Goal: Communication & Community: Answer question/provide support

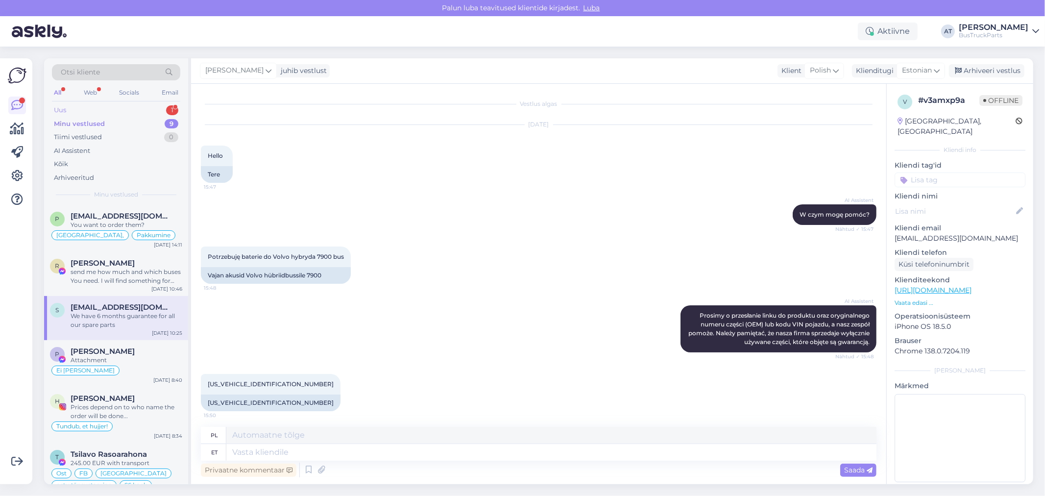
scroll to position [898, 0]
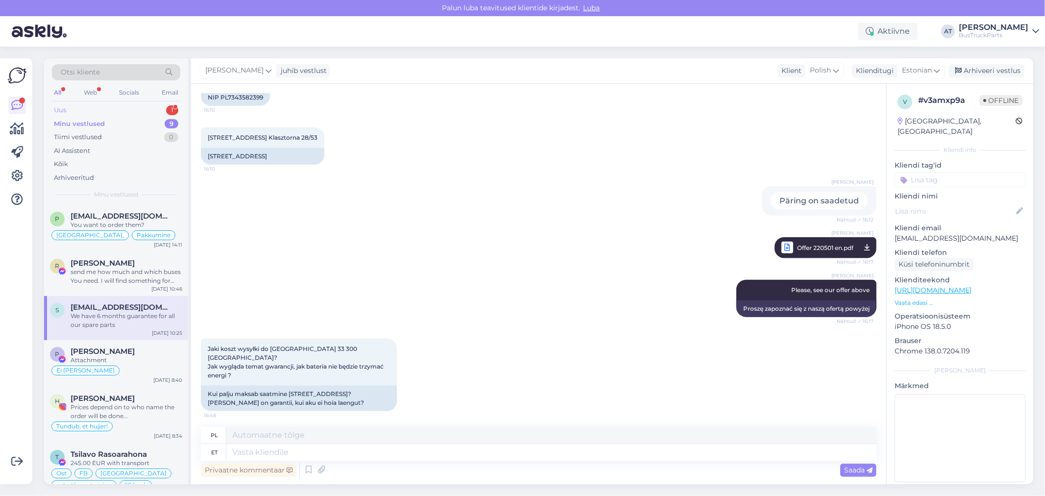
click at [103, 109] on div "Uus 1" at bounding box center [116, 110] width 128 height 14
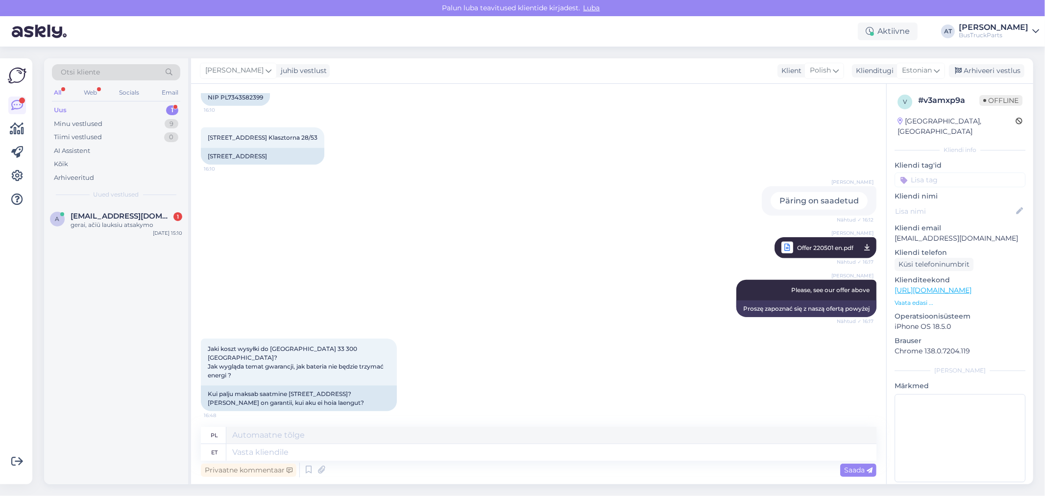
click at [103, 198] on span "Uued vestlused" at bounding box center [117, 194] width 46 height 9
click at [106, 219] on span "[EMAIL_ADDRESS][DOMAIN_NAME]" at bounding box center [122, 216] width 102 height 9
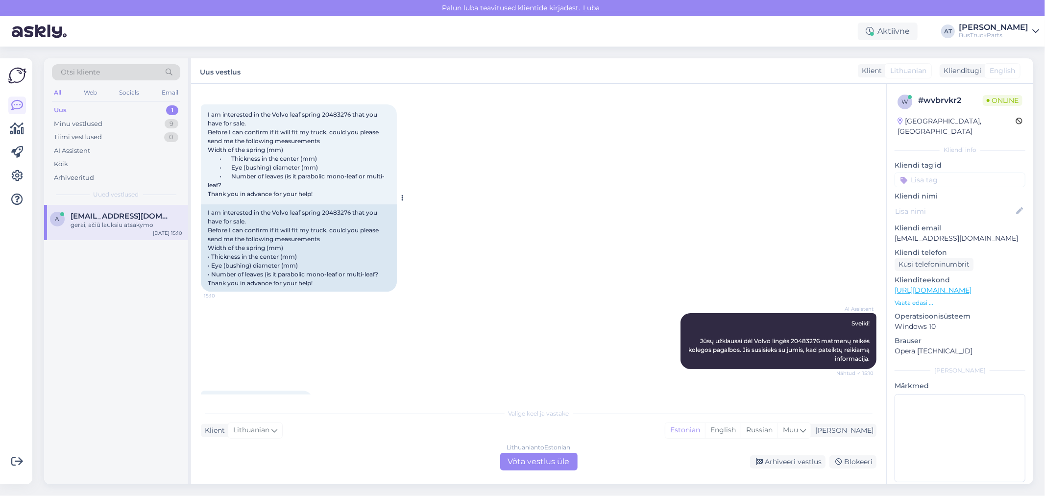
scroll to position [0, 0]
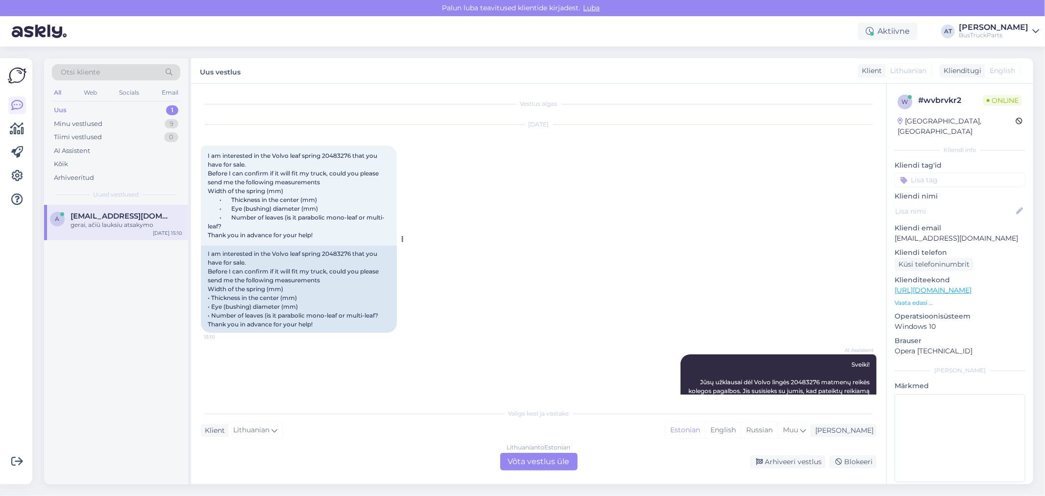
click at [335, 157] on span "I am interested in the Volvo leaf spring 20483276 that you have for sale. Befor…" at bounding box center [296, 195] width 177 height 87
copy span "20483276"
click at [272, 209] on span "I am interested in the Volvo leaf spring 20483276 that you have for sale. Befor…" at bounding box center [296, 195] width 177 height 87
click at [274, 221] on div "I am interested in the Volvo leaf spring 20483276 that you have for sale. Befor…" at bounding box center [299, 196] width 196 height 100
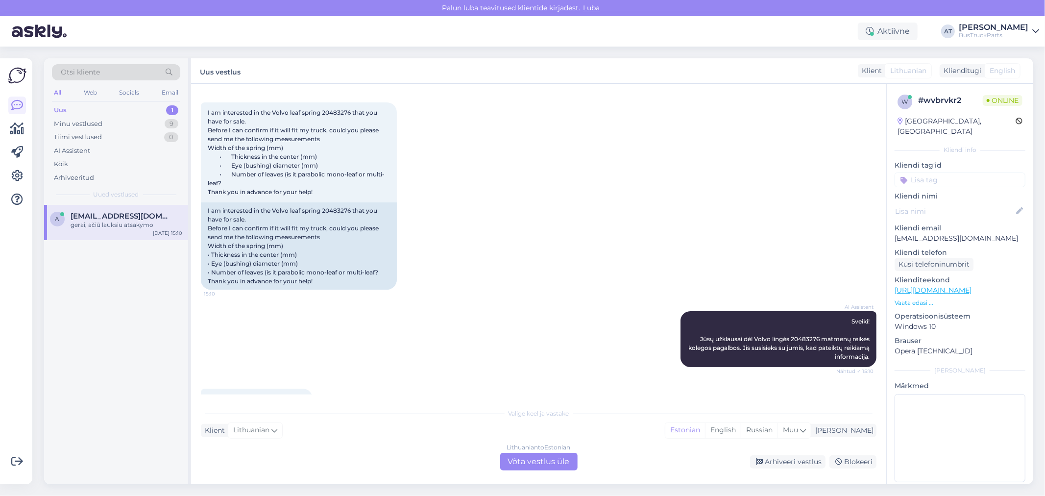
scroll to position [85, 0]
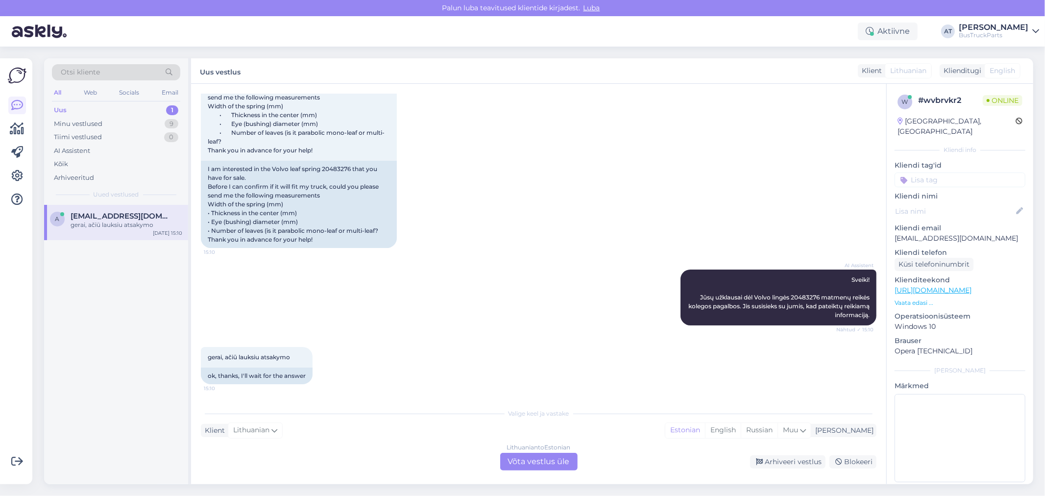
click at [551, 464] on div "Lithuanian to Estonian Võta vestlus üle" at bounding box center [538, 462] width 77 height 18
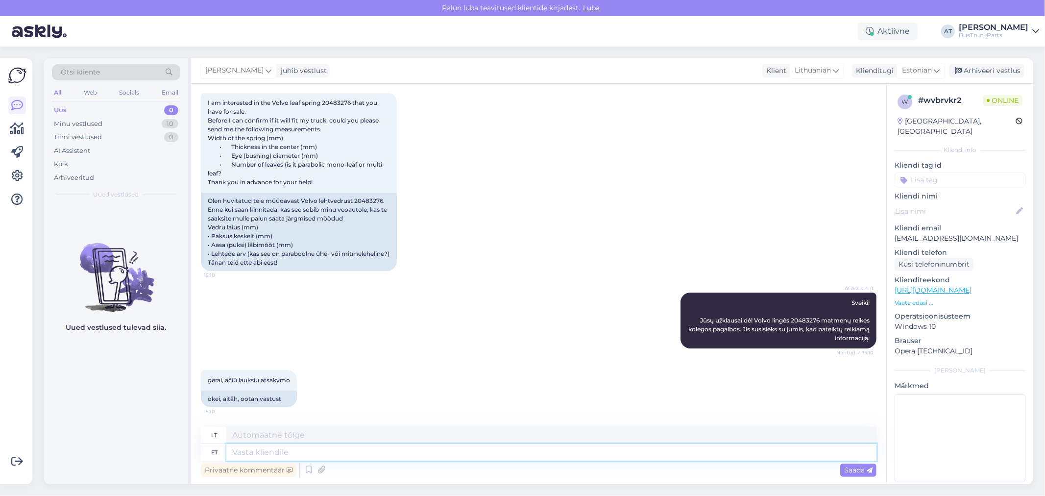
click at [549, 452] on textarea at bounding box center [551, 452] width 650 height 17
type textarea "You need"
type textarea "Jums reikia"
type textarea "You need to che"
type textarea "Tau reikia"
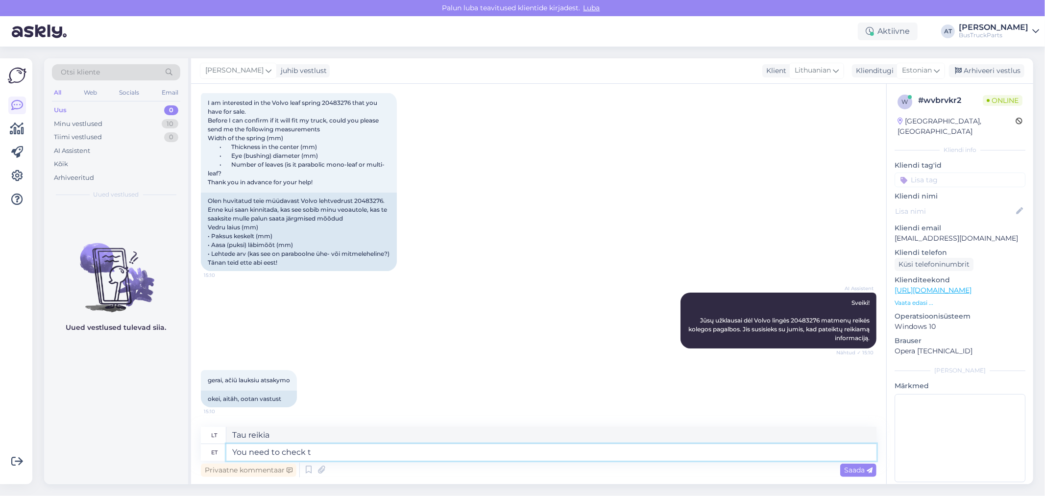
type textarea "You need to check th"
type textarea "Jums reikia patikrinti"
type textarea "You need to check the spare"
type textarea "Reikia patikrinti atsarginę dalį"
type textarea "You need to check the spare part suitabil"
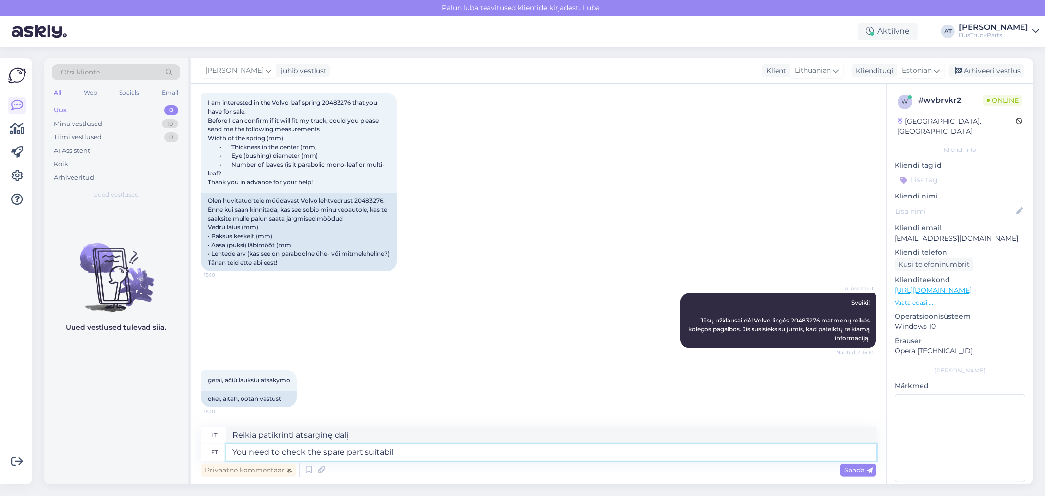
type textarea "Reikia patikrinti, ar tinka atsarginė dalis"
type textarea "You need to check the spare part suitabilitu"
type textarea "[PERSON_NAME] patikrinti atsarginių dalių tinkamumą"
type textarea "You need to check the spare part suitability by"
type textarea "Jums reikia patikrinti atsarginės dalies tinkamumą"
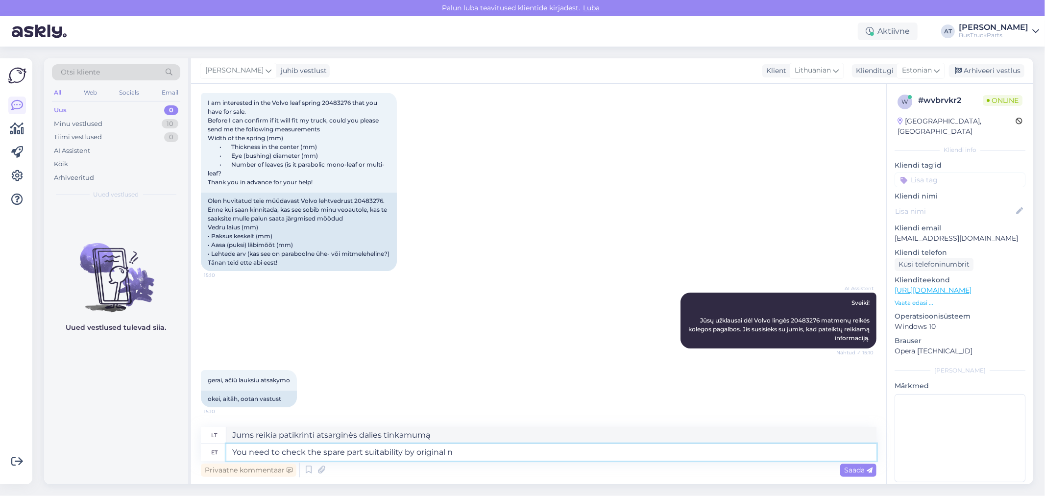
type textarea "You need to check the spare part suitability by original nu"
type textarea "Reikia patikrinti atsarginių dalių tinkamumą pagal originalias dalis."
type textarea "You need to check the spare part suitability by original number"
type textarea "Jums reikia patikrinti atsarginės dalies tinkamumą pagal originalų numerį"
type textarea "You need to check the spare part suitability by original numbers,"
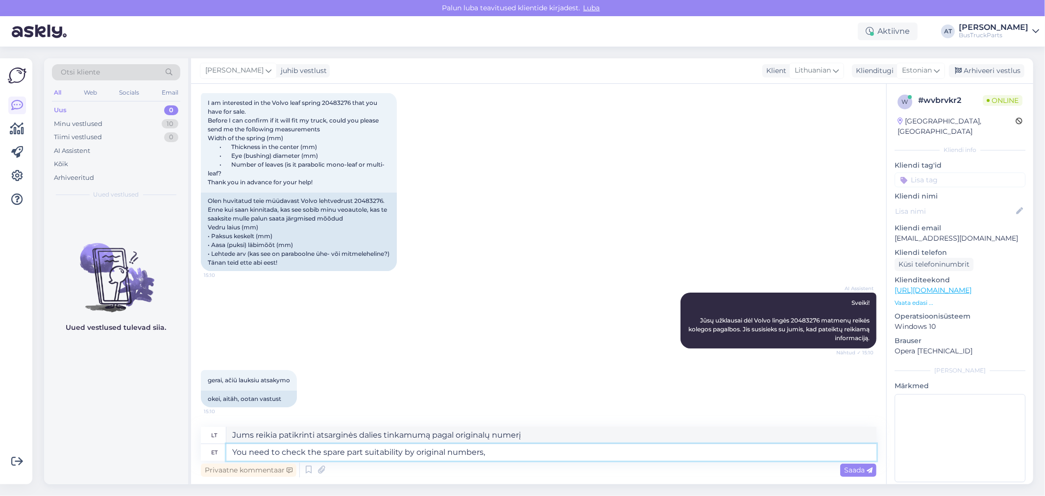
type textarea "Jums reikia patikrinti atsarginės dalies tinkamumą pagal originalius numerius,"
type textarea "You need to check the spare part suitability by original numbers, not by"
type textarea "Atsarginės dalies tinkamumą reikia patikrinti pagal originalius numerius, o ne …"
type textarea "You need to check the spare part suitability by original numbers, not by dimens…"
type textarea "Atsarginės dalies tinkamumą reikia patikrinti pagal originalius numerius, o ne …"
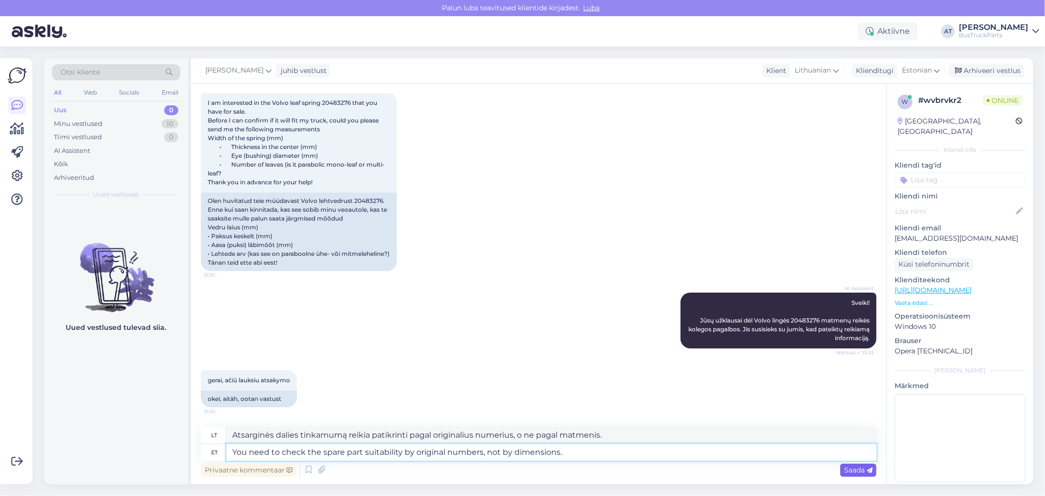
type textarea "You need to check the spare part suitability by original numbers, not by dimens…"
click at [872, 469] on icon at bounding box center [870, 470] width 6 height 6
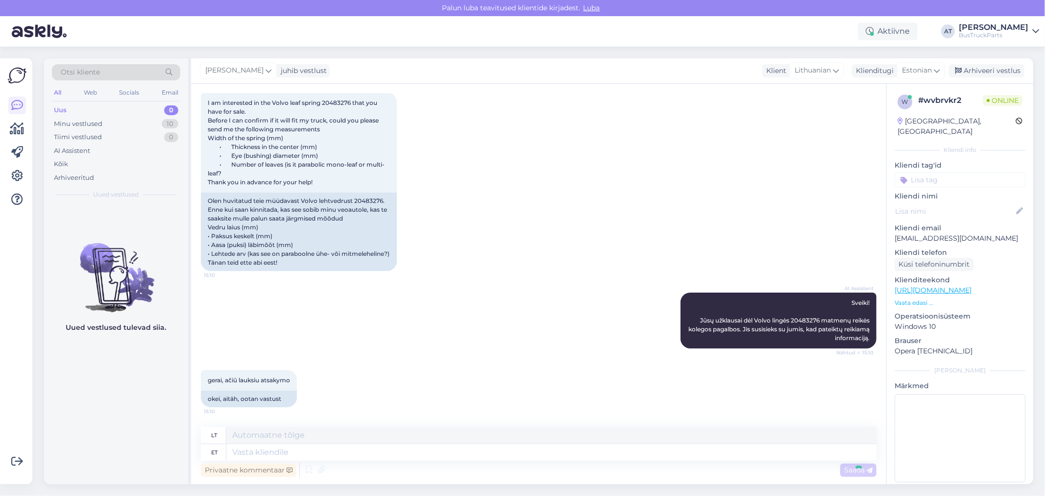
scroll to position [138, 0]
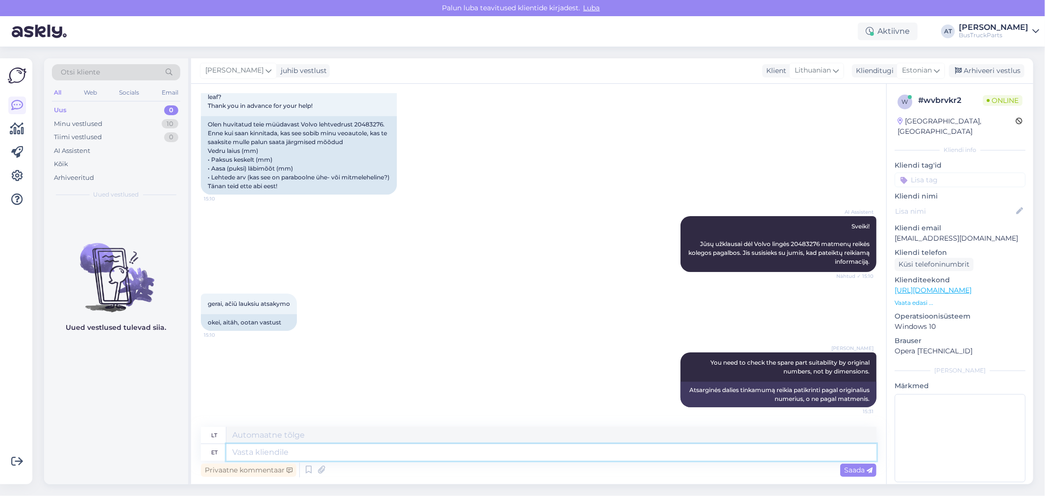
click at [407, 446] on textarea at bounding box center [551, 452] width 650 height 17
type textarea "S"
click at [502, 457] on textarea at bounding box center [551, 452] width 650 height 17
type textarea "If YO"
type textarea "Jei"
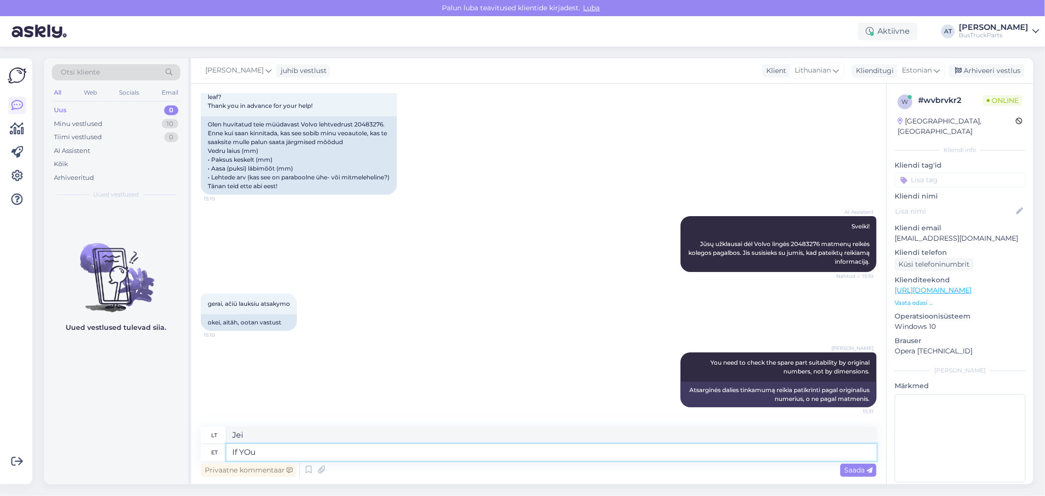
type textarea "If YOu h"
type textarea "[PERSON_NAME]"
type textarea "If Yo"
type textarea "Jei Y"
type textarea "If You ha"
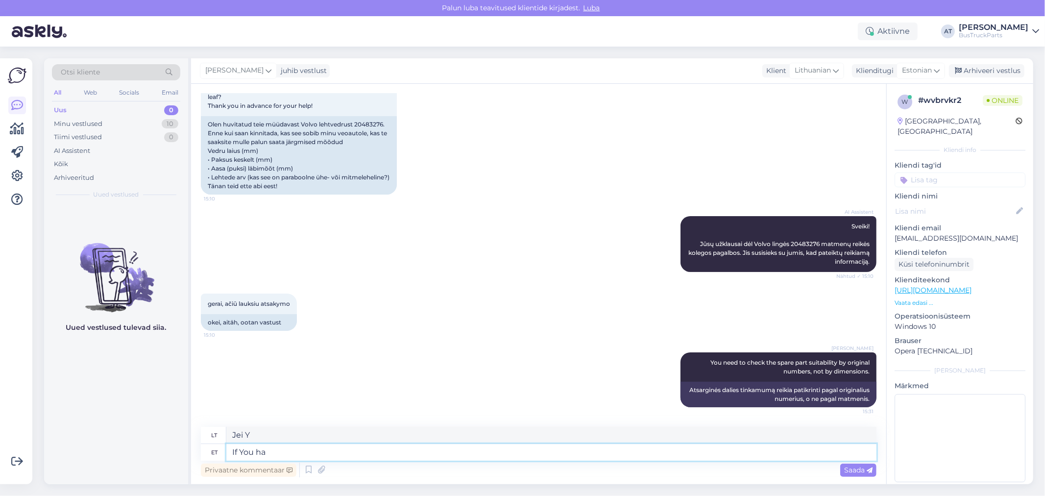
type textarea "[PERSON_NAME]"
type textarea "If You have"
type textarea "Jei turite"
type textarea "If You have the same n"
type textarea "Jei turite tą patį"
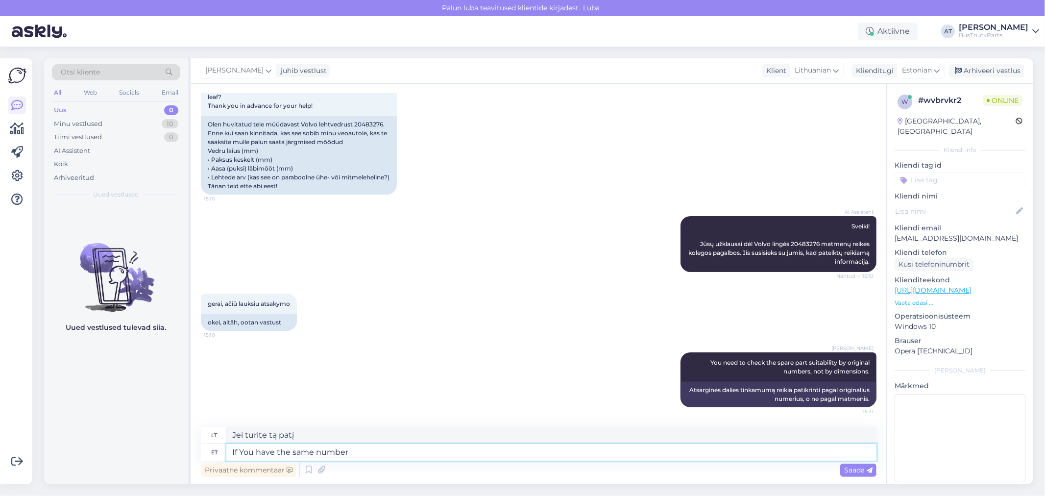
type textarea "If You have the same number l"
type textarea "Jei turite tą patį numerį"
type textarea "If You have the same number like"
type textarea "Jei turite tokį patį numerį, pvz."
type textarea "If You have the same number like ours ?"
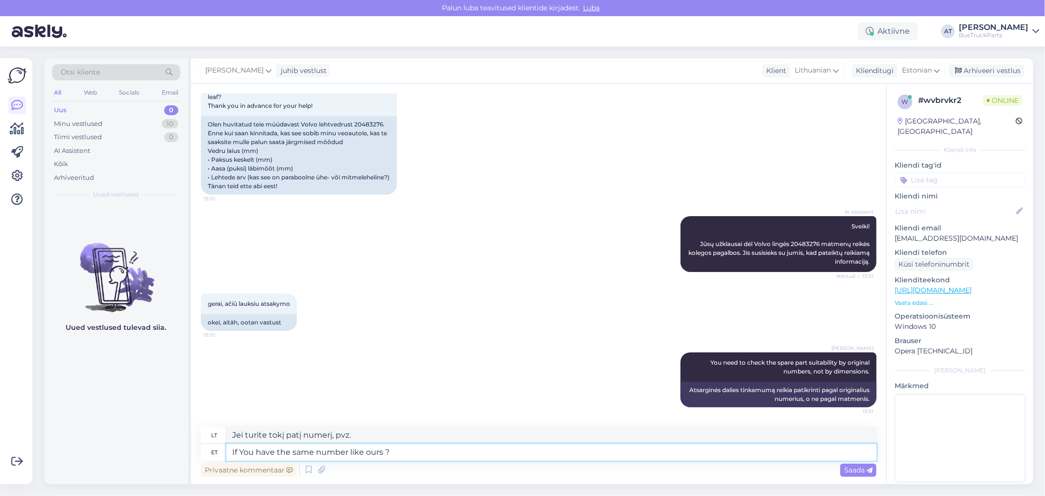
type textarea "Jei turite tokį patį numerį kaip ir mūsų"
type textarea "If You have the same number like our"
type textarea "Jei turite tokį patį numerį kaip ir mūsų"
type textarea "If You have the same number like our ="
type textarea "Jei turite tokį patį numerį kaip ir mūsų ="
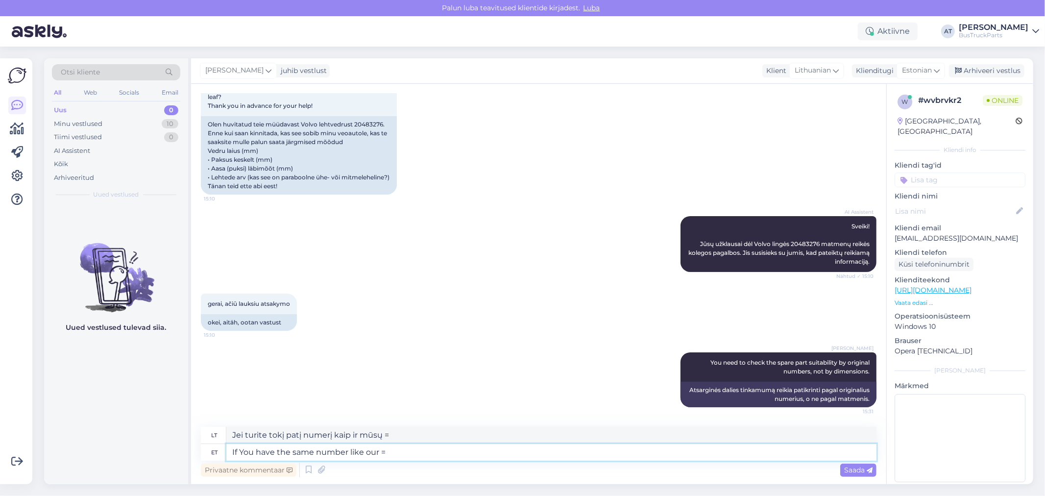
click at [377, 452] on textarea "If You have the same number like our =" at bounding box center [551, 452] width 650 height 17
click at [404, 456] on textarea "If You have the same number like ours =" at bounding box center [551, 452] width 650 height 17
click at [573, 462] on div "Privaatne kommentaar Saada" at bounding box center [539, 470] width 676 height 19
click at [566, 451] on textarea "If You have the same number like ours =" at bounding box center [551, 452] width 650 height 17
paste textarea "Leaf Spring"
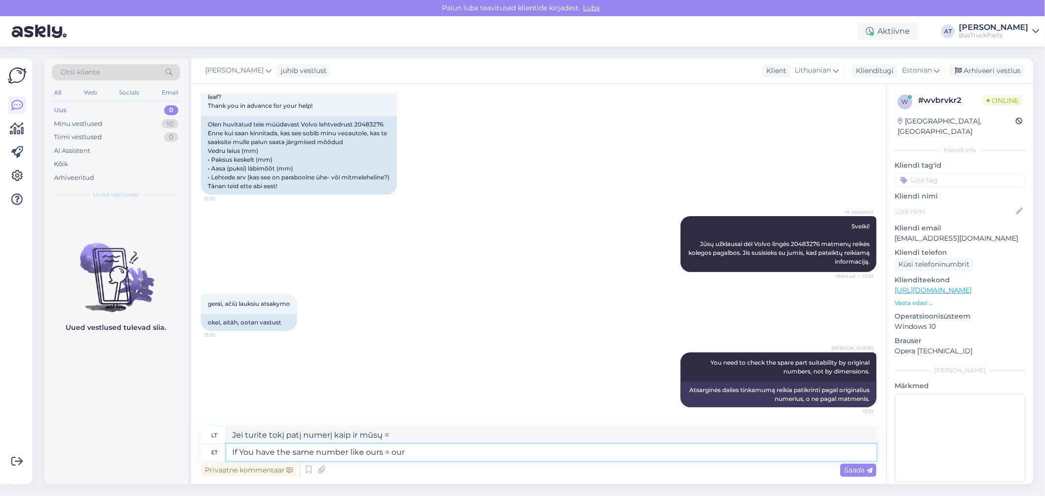
type textarea "If You have the same number like ours = our Leaf Spring"
type textarea "Jei jūsų numeris toks pat kaip mūsų = mūsų lakštinė spyruoklė"
type textarea "If You have the same number like ours = our Leaf Spring is suit"
type textarea "Jei jūsų numeris toks pat kaip mūsų = mūsų lakštinė spyruoklė yra"
type textarea "If You have the same number like ours = our Leaf Spring is suiting You"
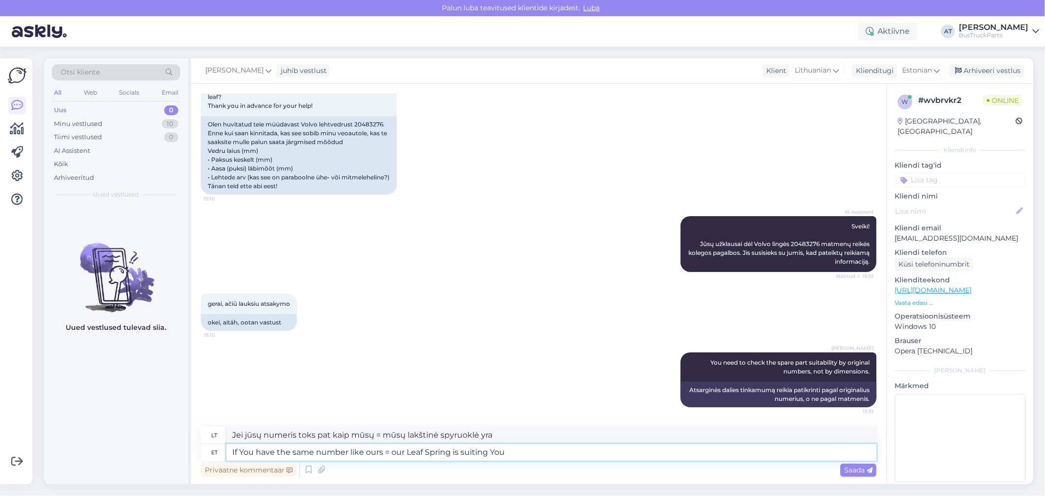
type textarea "Jei jūsų numeris toks pat kaip mūsų = mūsų lakštinė spyruoklė tinka"
type textarea "If You have the same number like ours = our Leaf Spring is suiting Your tr"
type textarea "Jei jūsų numeris toks pat kaip mūsų = mūsų lakštinė spyruoklė jums tinka."
type textarea "If You have the same number like ours = our Leaf Spring is suiting Your truck"
type textarea "Jei jūsų spyruoklinė spyruoklė tokia pati kaip mūsų, ji tinka jūsų sunkvežimiui."
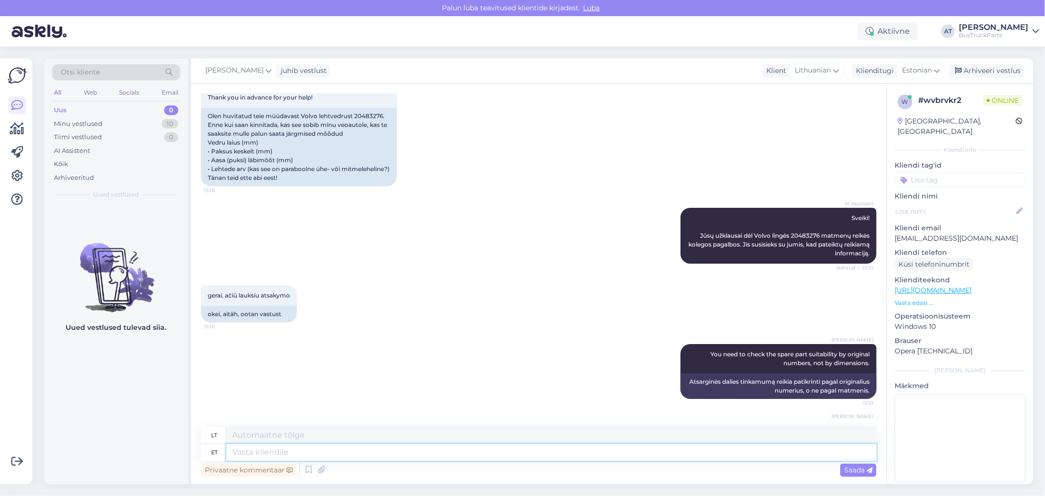
scroll to position [214, 0]
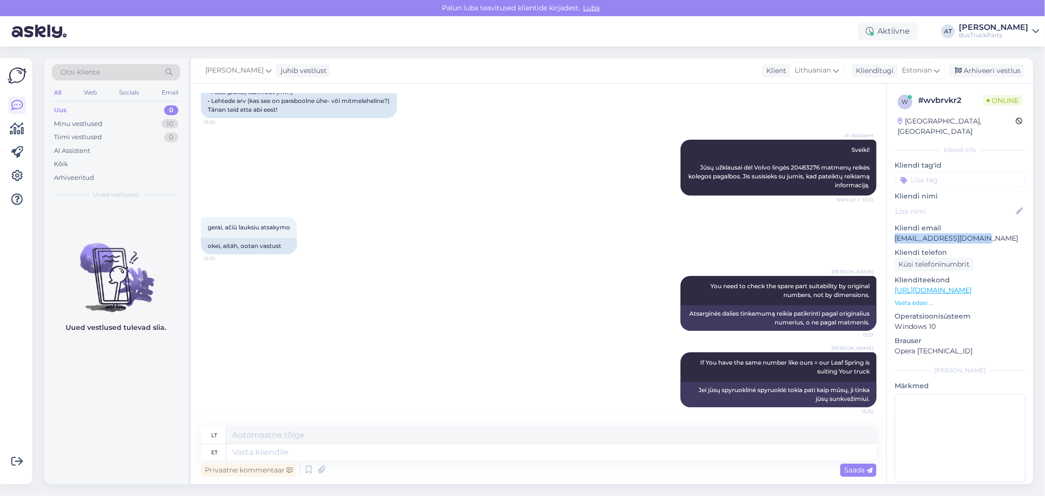
drag, startPoint x: 983, startPoint y: 227, endPoint x: 895, endPoint y: 228, distance: 88.7
click at [895, 233] on p "[EMAIL_ADDRESS][DOMAIN_NAME]" at bounding box center [960, 238] width 131 height 10
copy p "[EMAIL_ADDRESS][DOMAIN_NAME]"
click at [959, 120] on div "[GEOGRAPHIC_DATA], [GEOGRAPHIC_DATA]" at bounding box center [957, 126] width 118 height 21
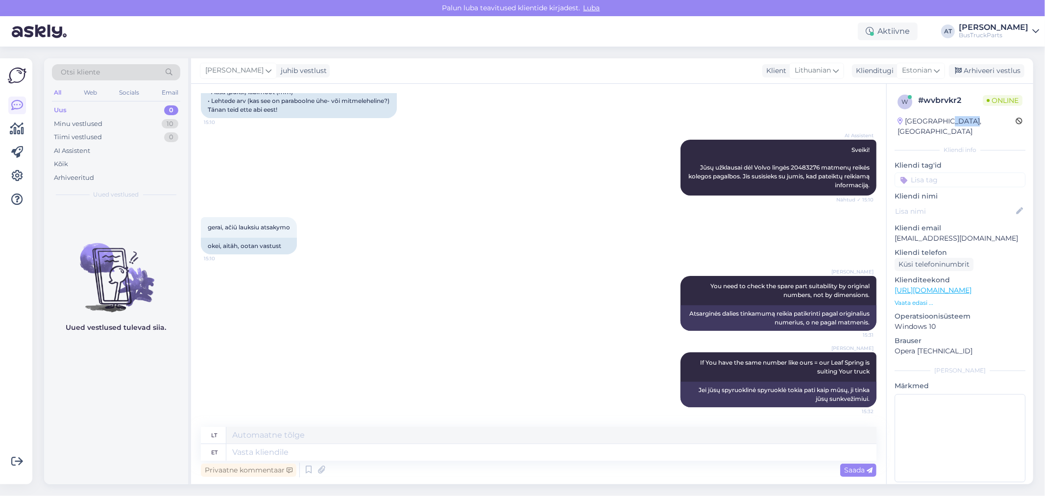
copy div "[GEOGRAPHIC_DATA]"
